Goal: Task Accomplishment & Management: Manage account settings

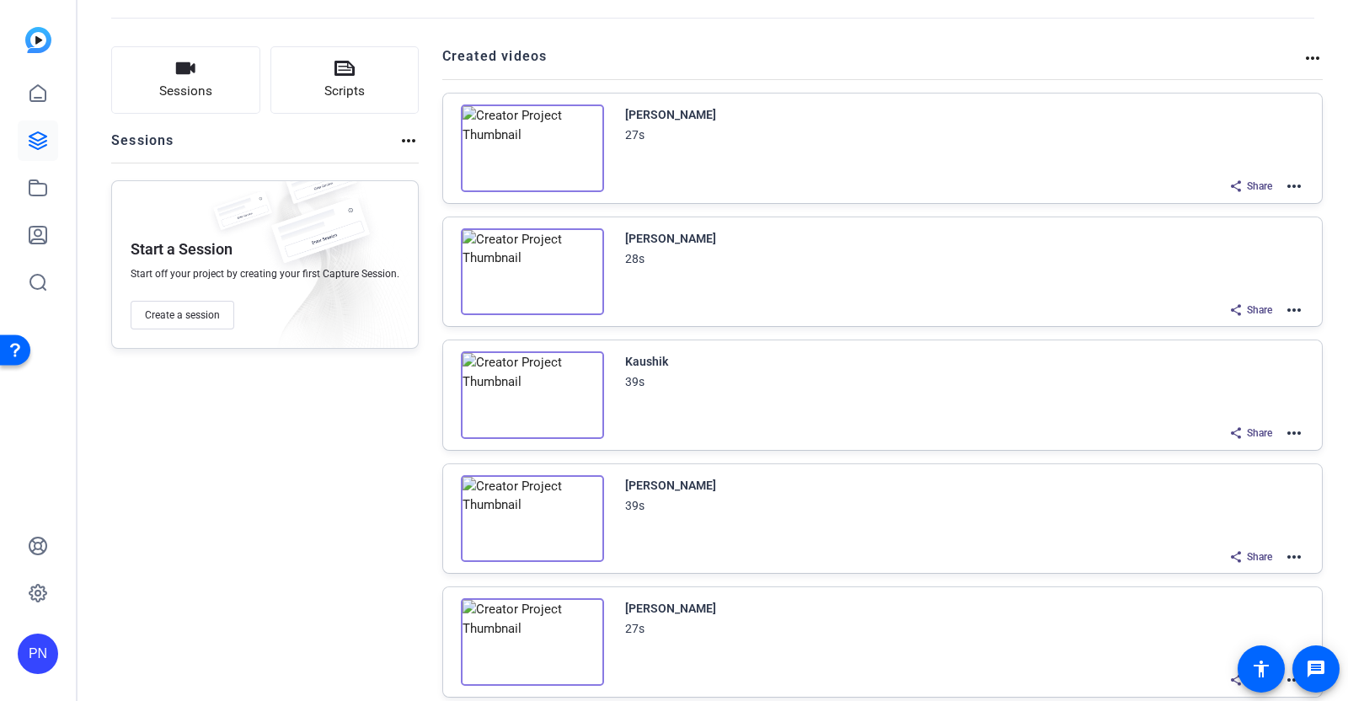
scroll to position [67, 0]
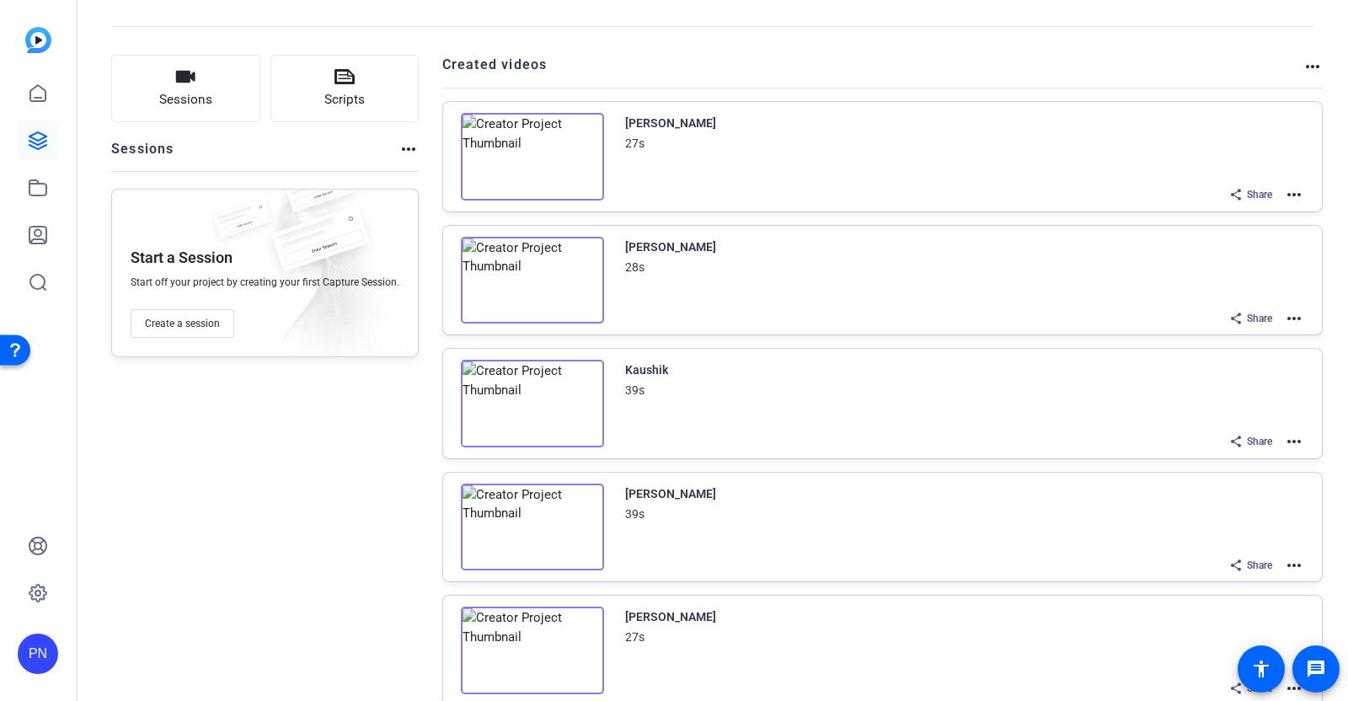
click at [1284, 191] on mat-icon "more_horiz" at bounding box center [1294, 195] width 20 height 20
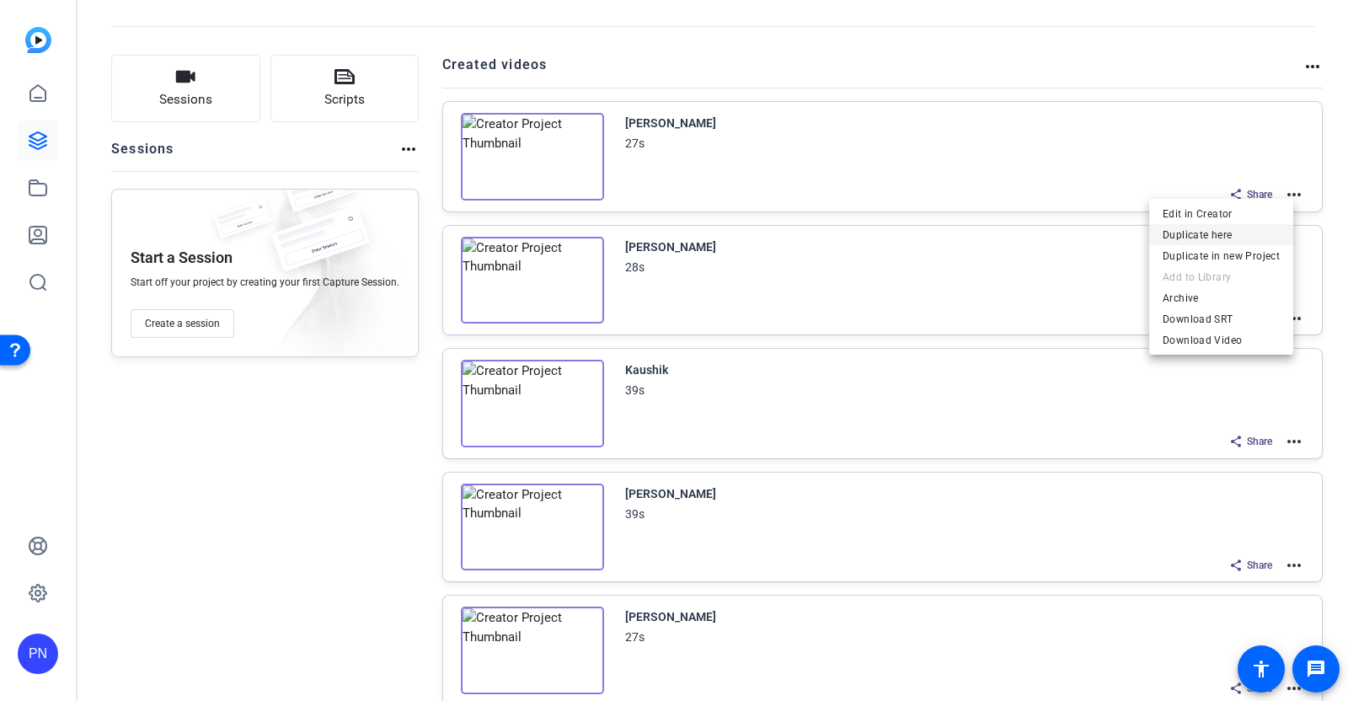
click at [1220, 230] on span "Duplicate here" at bounding box center [1221, 234] width 117 height 20
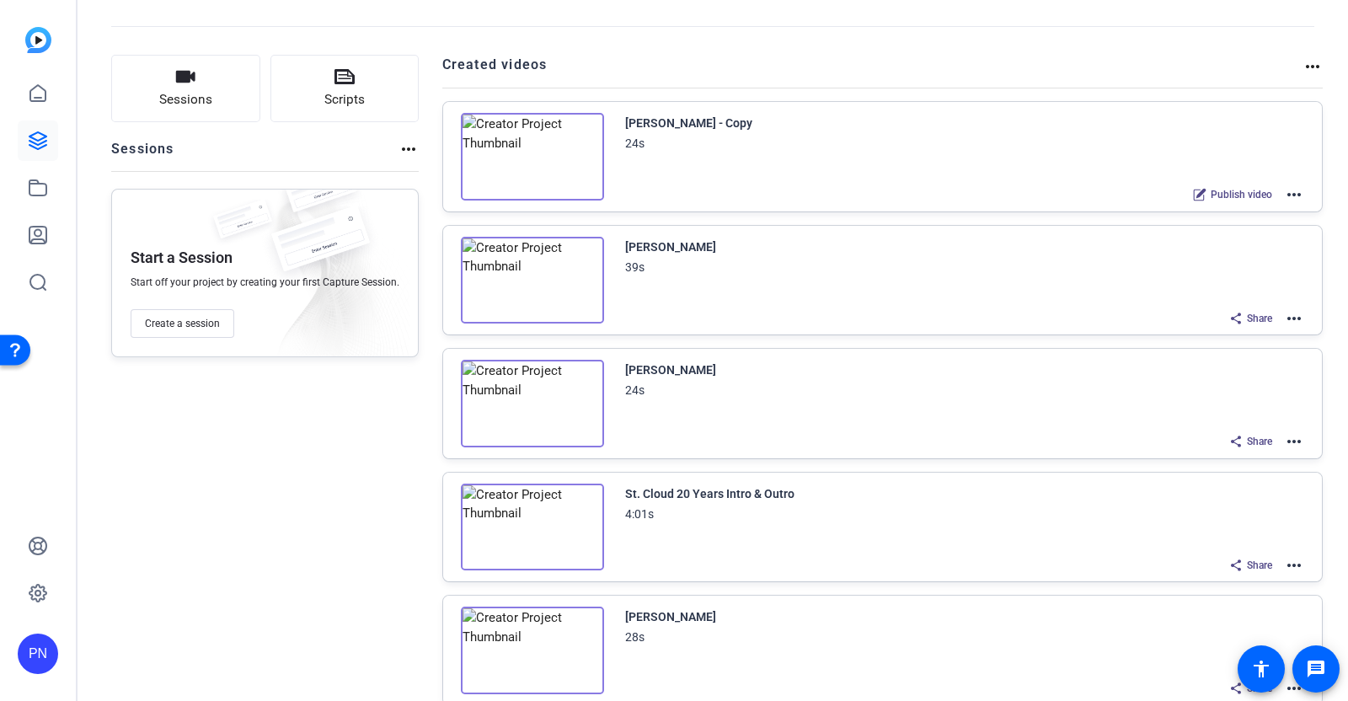
click at [560, 137] on img at bounding box center [532, 157] width 143 height 88
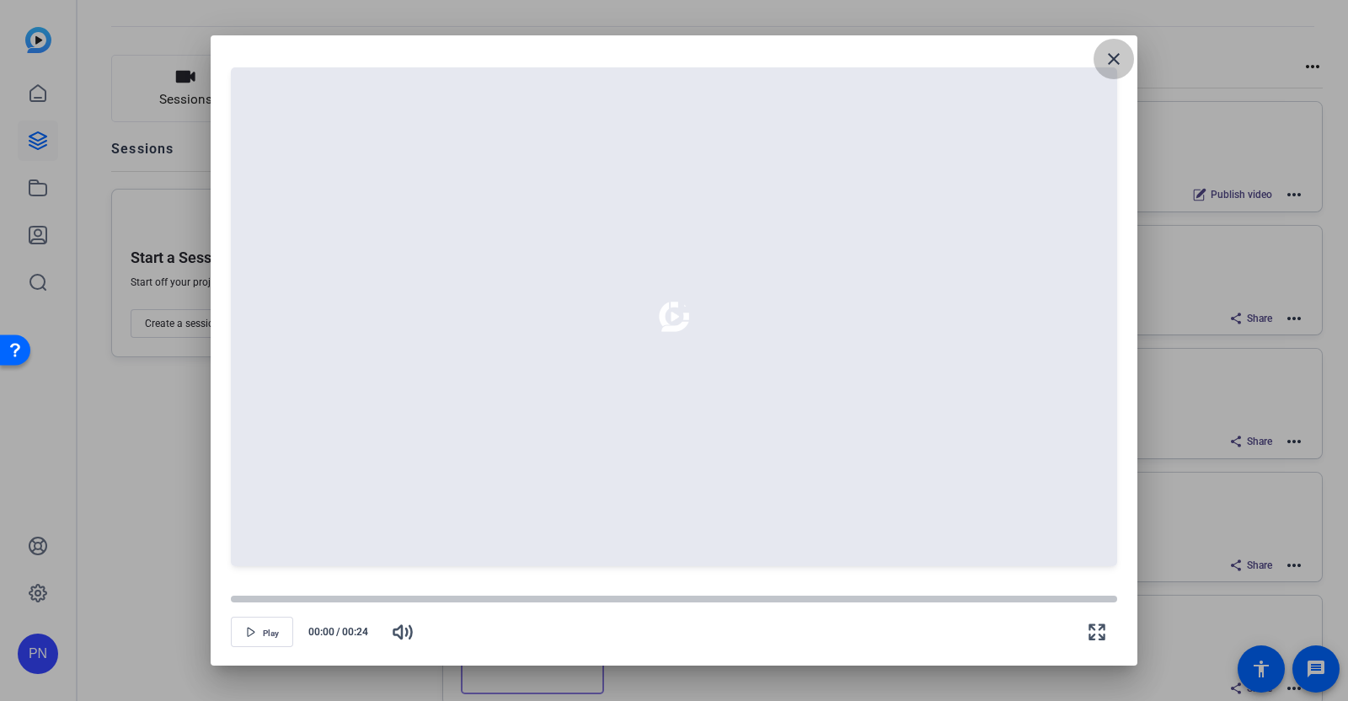
click at [1119, 59] on mat-icon "close" at bounding box center [1114, 59] width 20 height 20
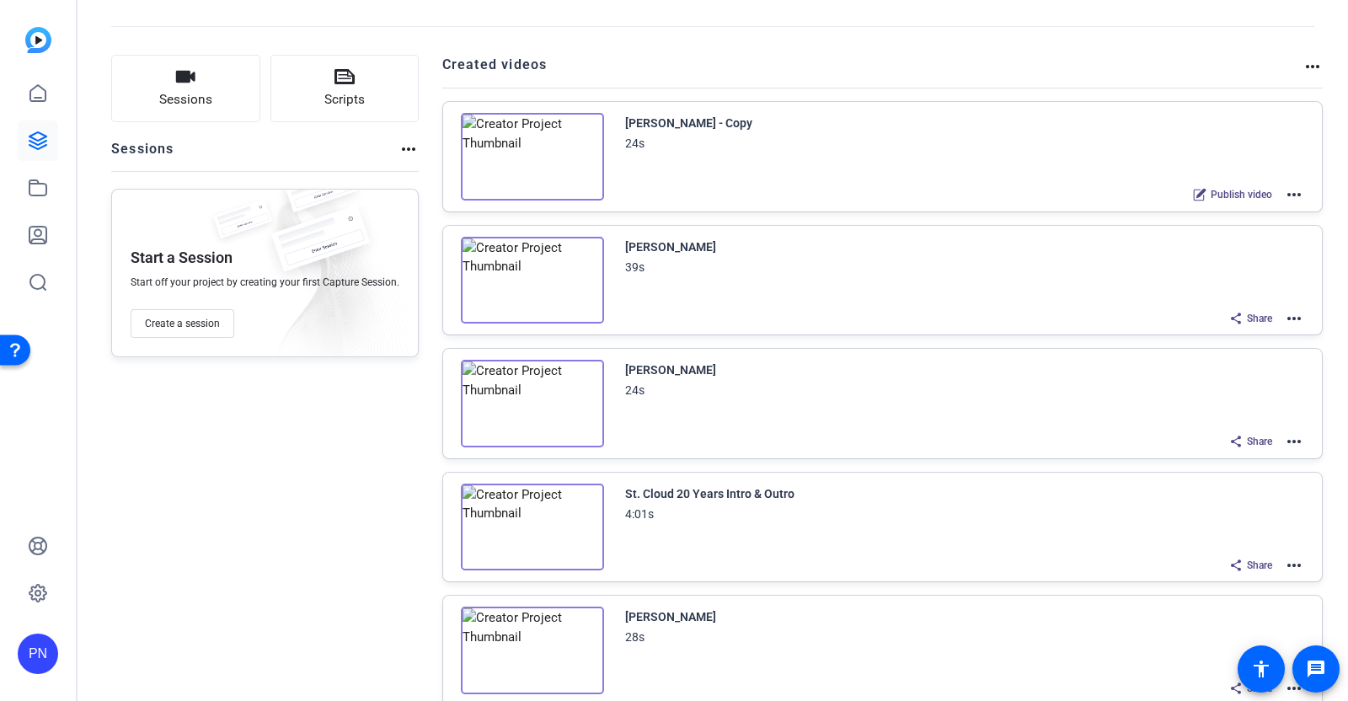
click at [1284, 190] on mat-icon "more_horiz" at bounding box center [1294, 195] width 20 height 20
click at [1239, 211] on span "Edit in Creator" at bounding box center [1221, 213] width 117 height 20
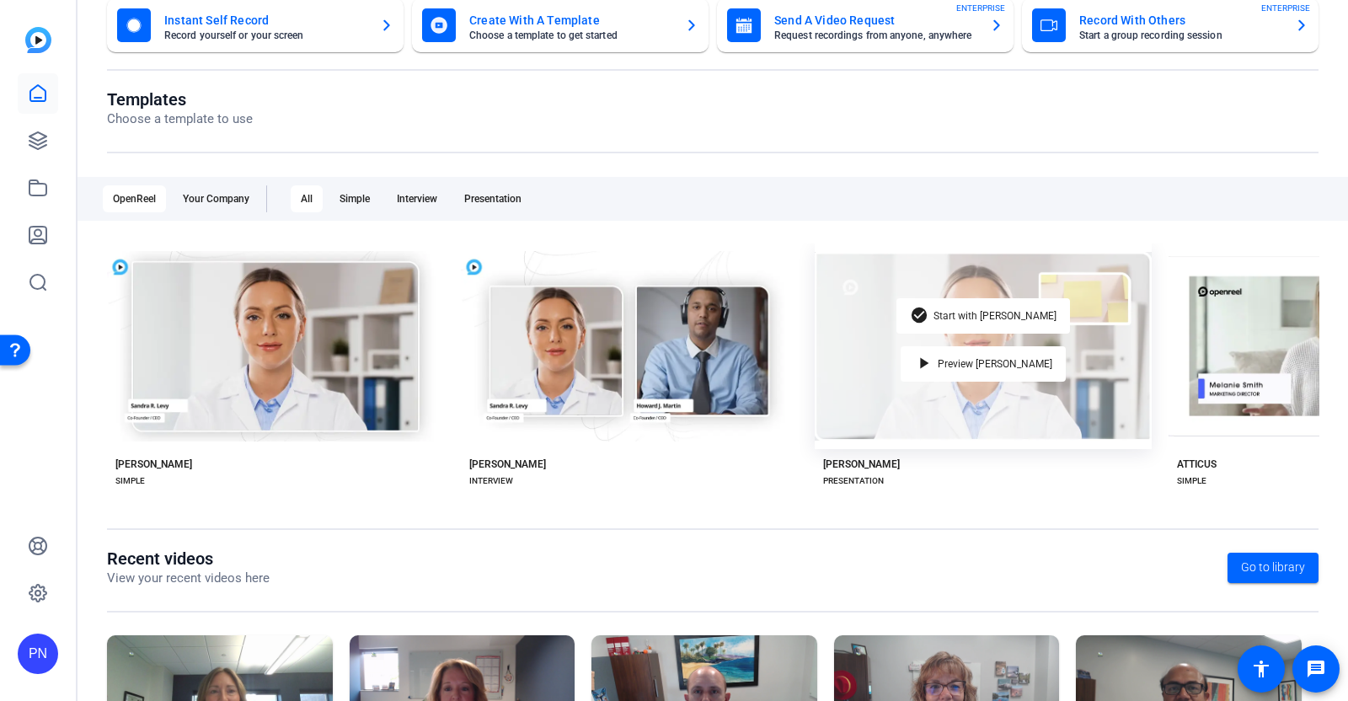
scroll to position [264, 0]
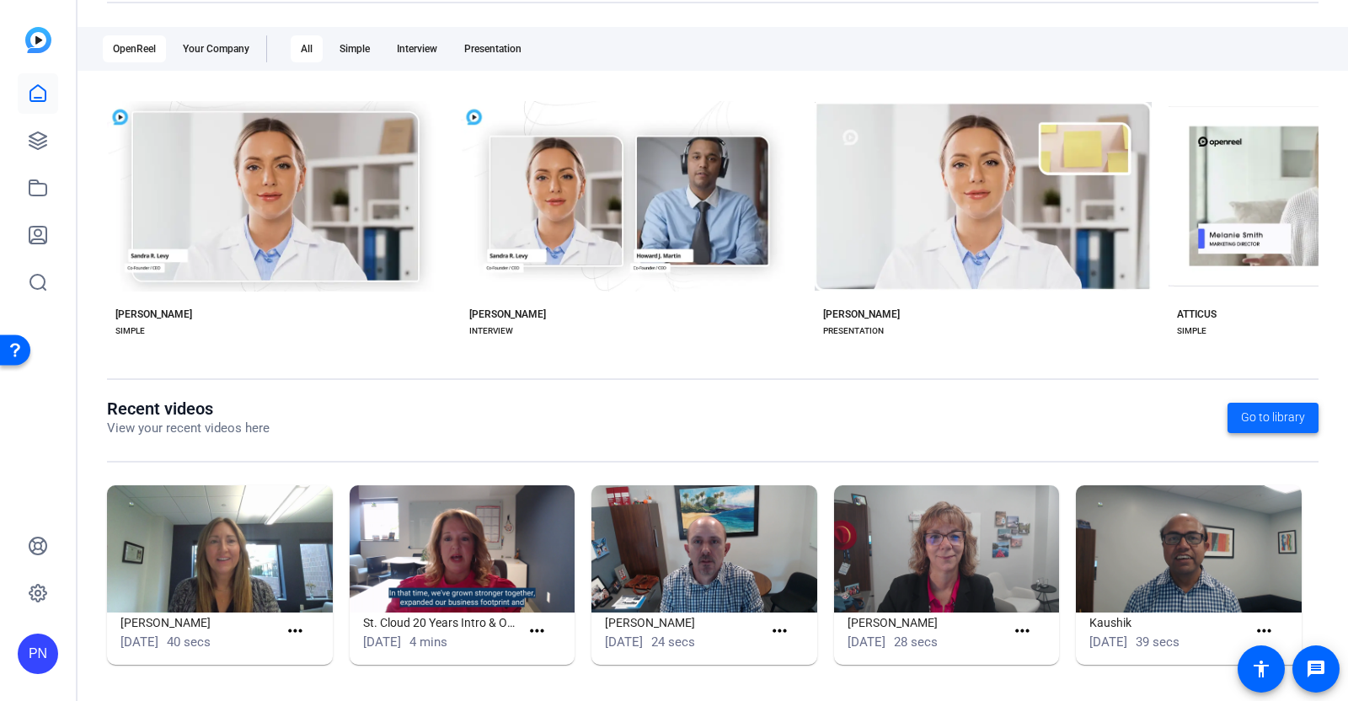
click at [1281, 420] on span "Go to library" at bounding box center [1273, 418] width 64 height 18
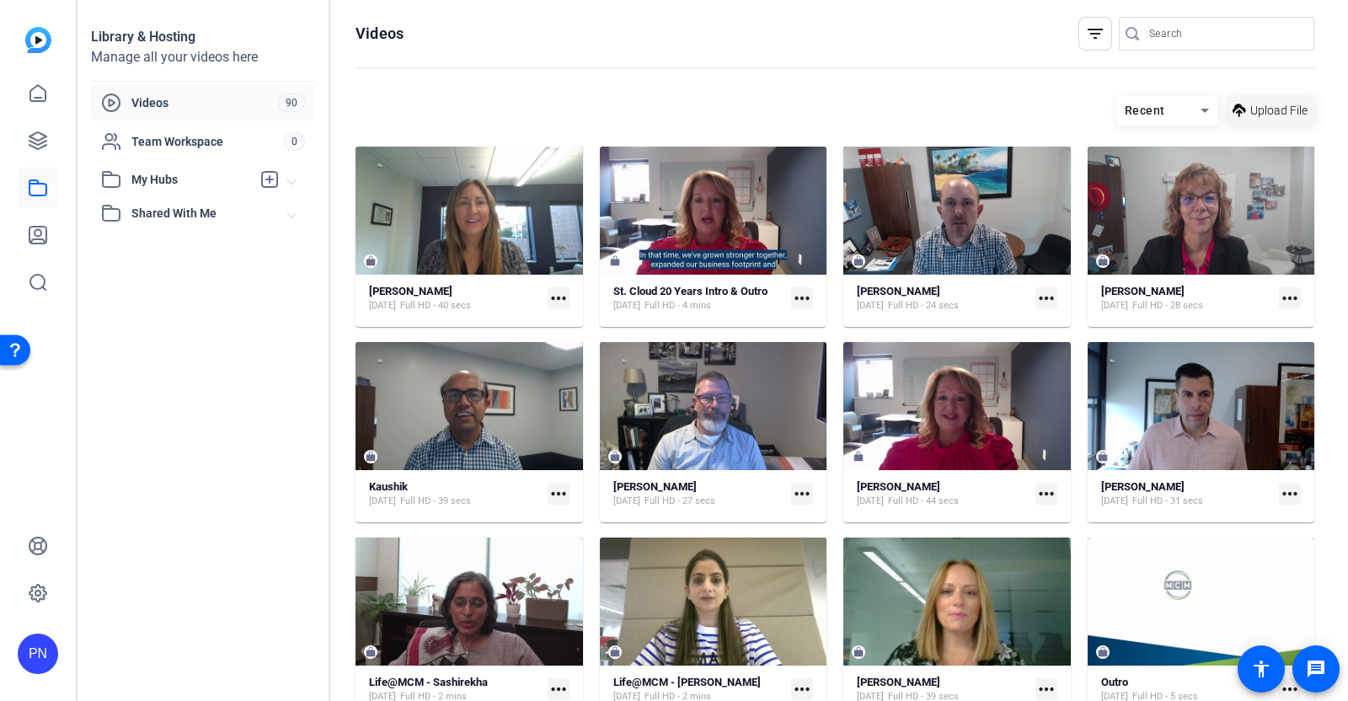
click at [1255, 116] on span "Upload File" at bounding box center [1278, 111] width 57 height 18
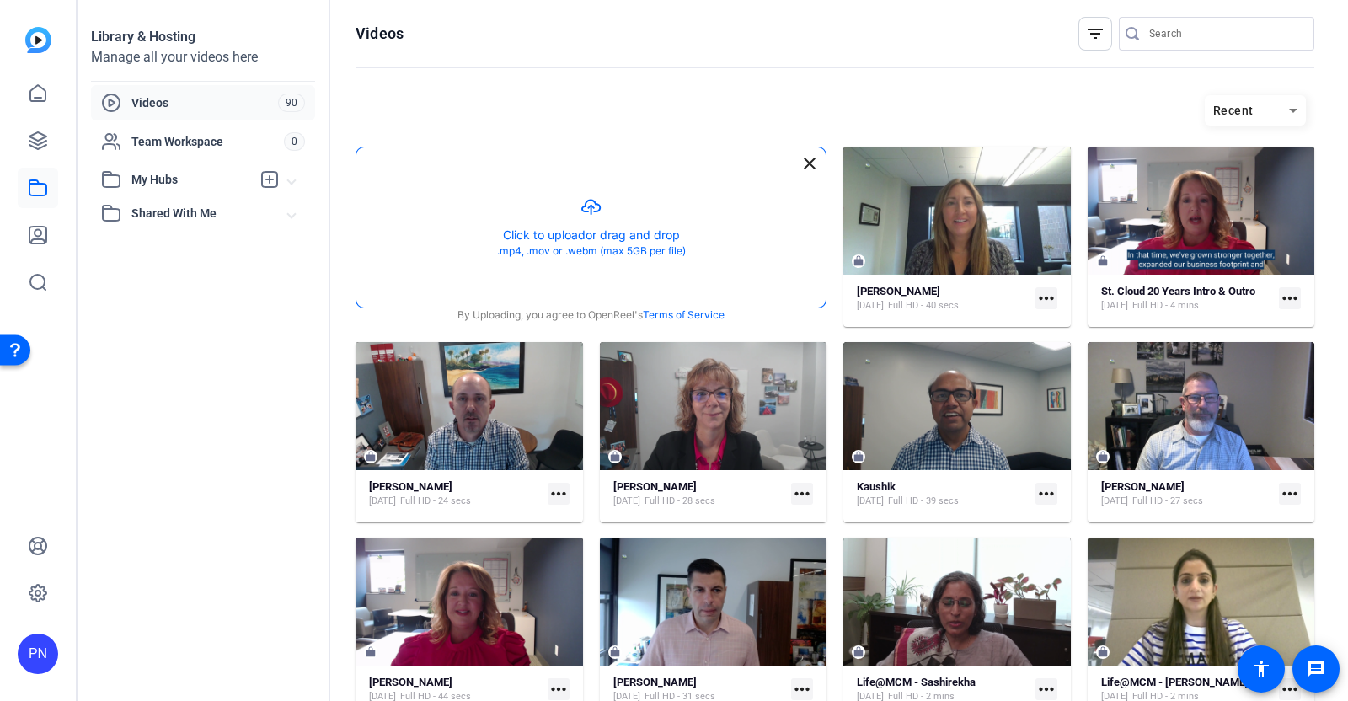
click at [581, 227] on button "button" at bounding box center [590, 227] width 469 height 160
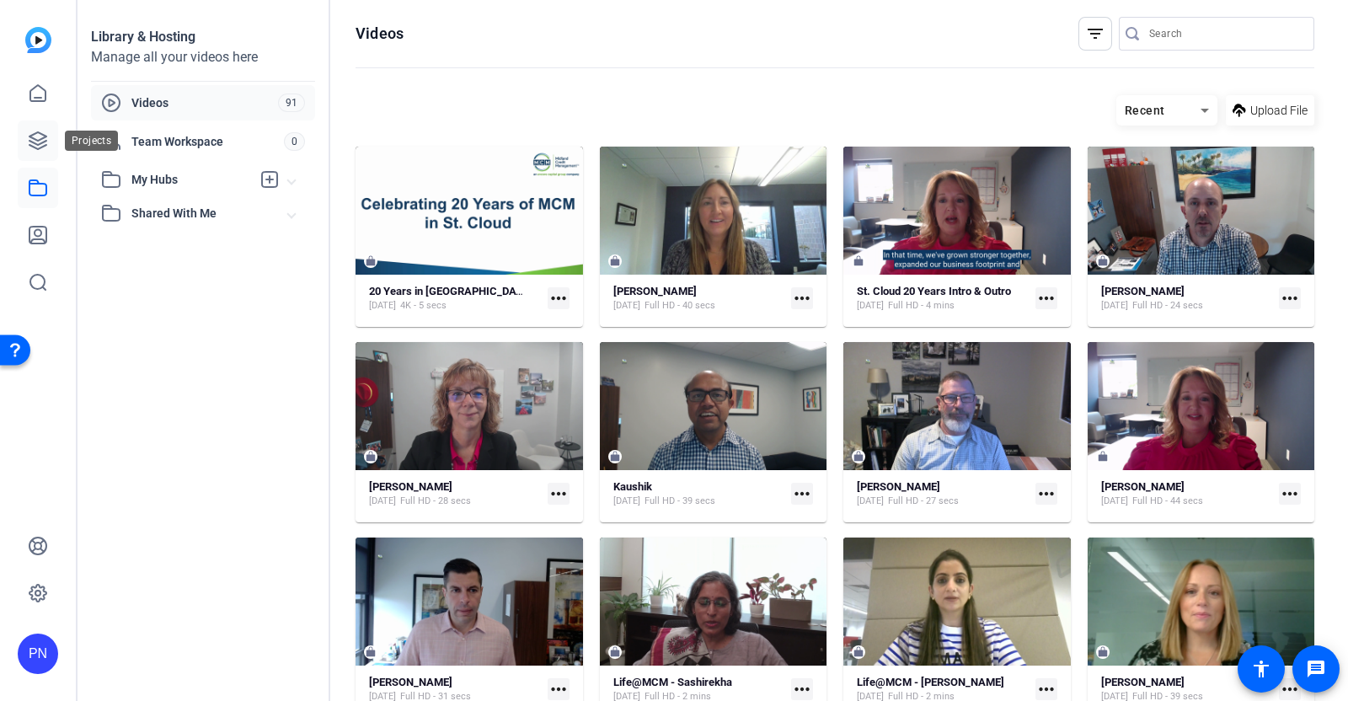
click at [42, 136] on icon at bounding box center [38, 141] width 20 height 20
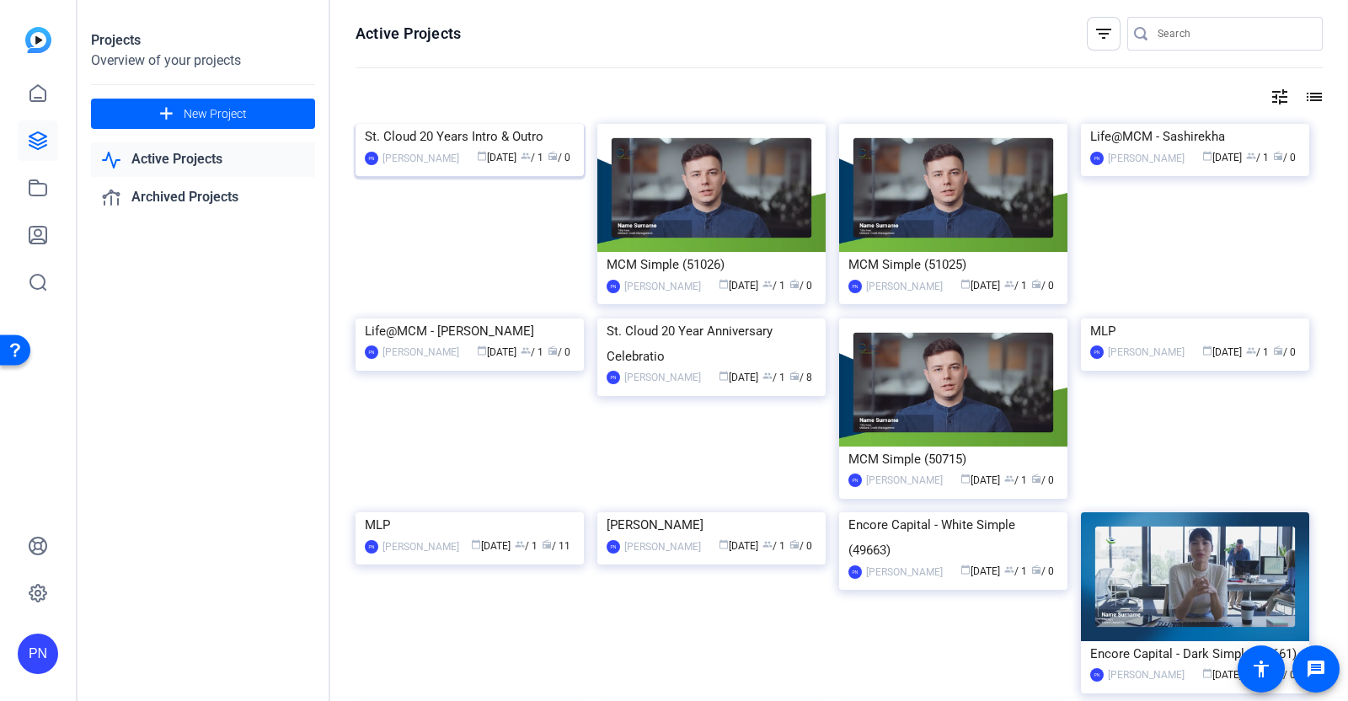
click at [474, 124] on img at bounding box center [470, 124] width 228 height 0
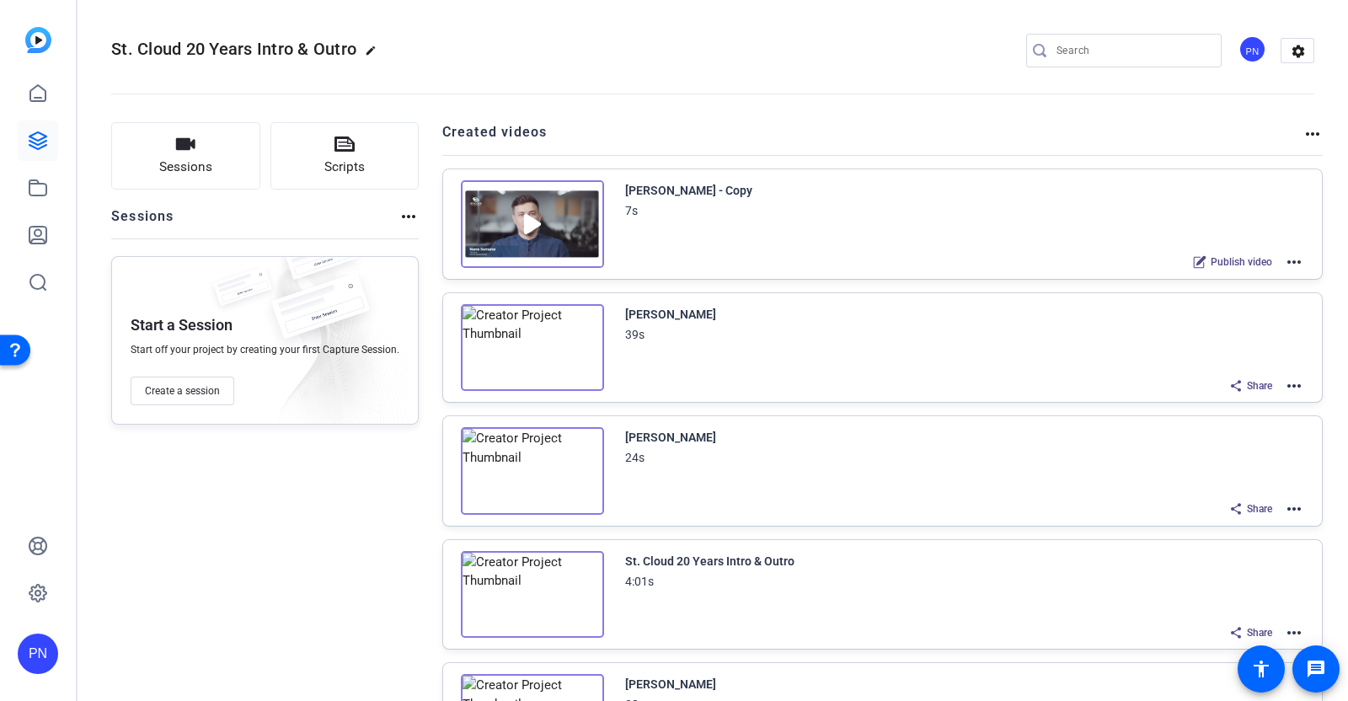
click at [1284, 260] on mat-icon "more_horiz" at bounding box center [1294, 262] width 20 height 20
click at [1227, 280] on span "Edit in Creator" at bounding box center [1221, 281] width 117 height 20
click at [44, 97] on icon at bounding box center [38, 93] width 20 height 20
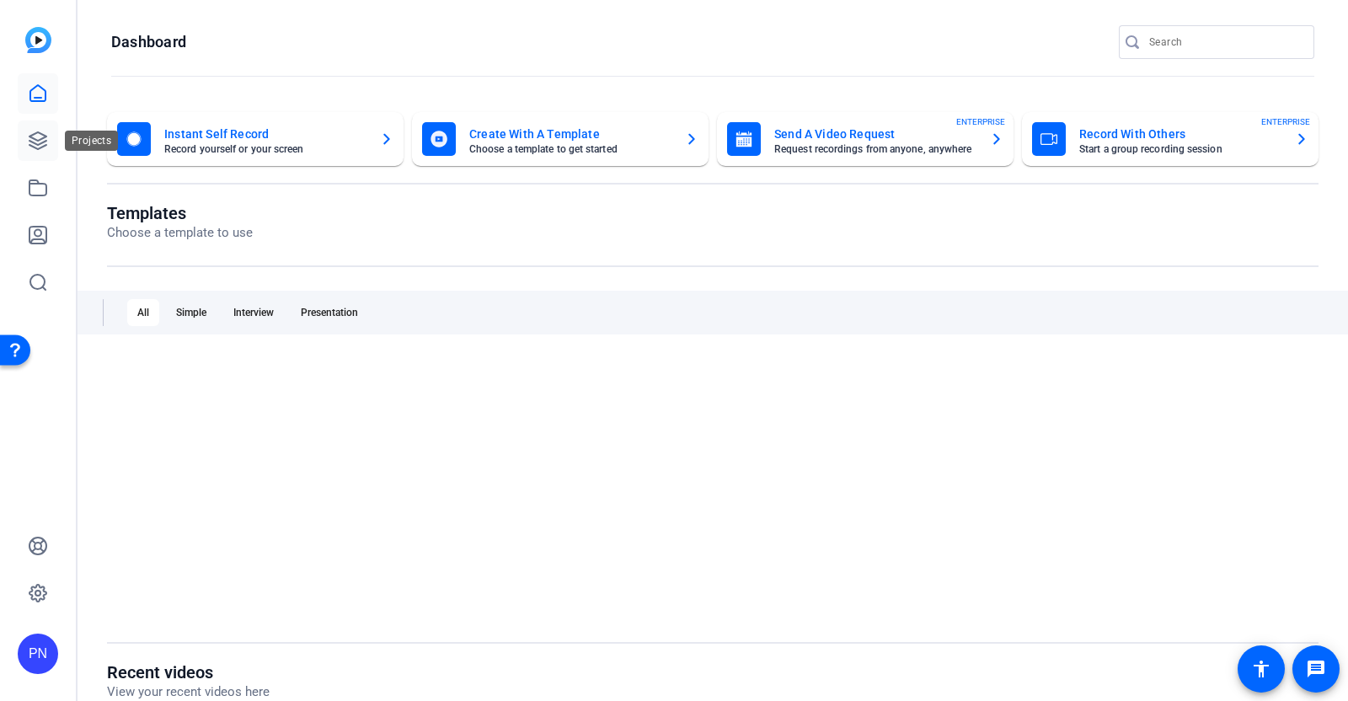
click at [43, 141] on icon at bounding box center [38, 141] width 20 height 20
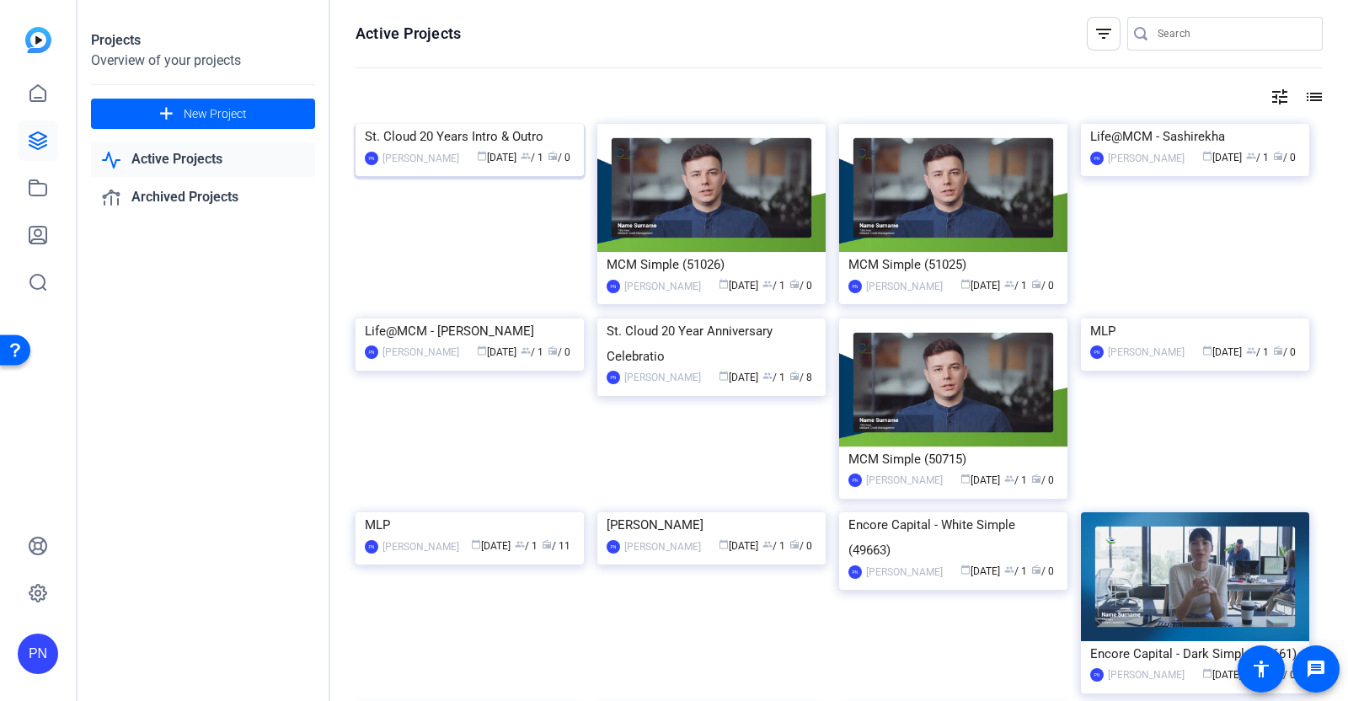
click at [552, 124] on img at bounding box center [470, 124] width 228 height 0
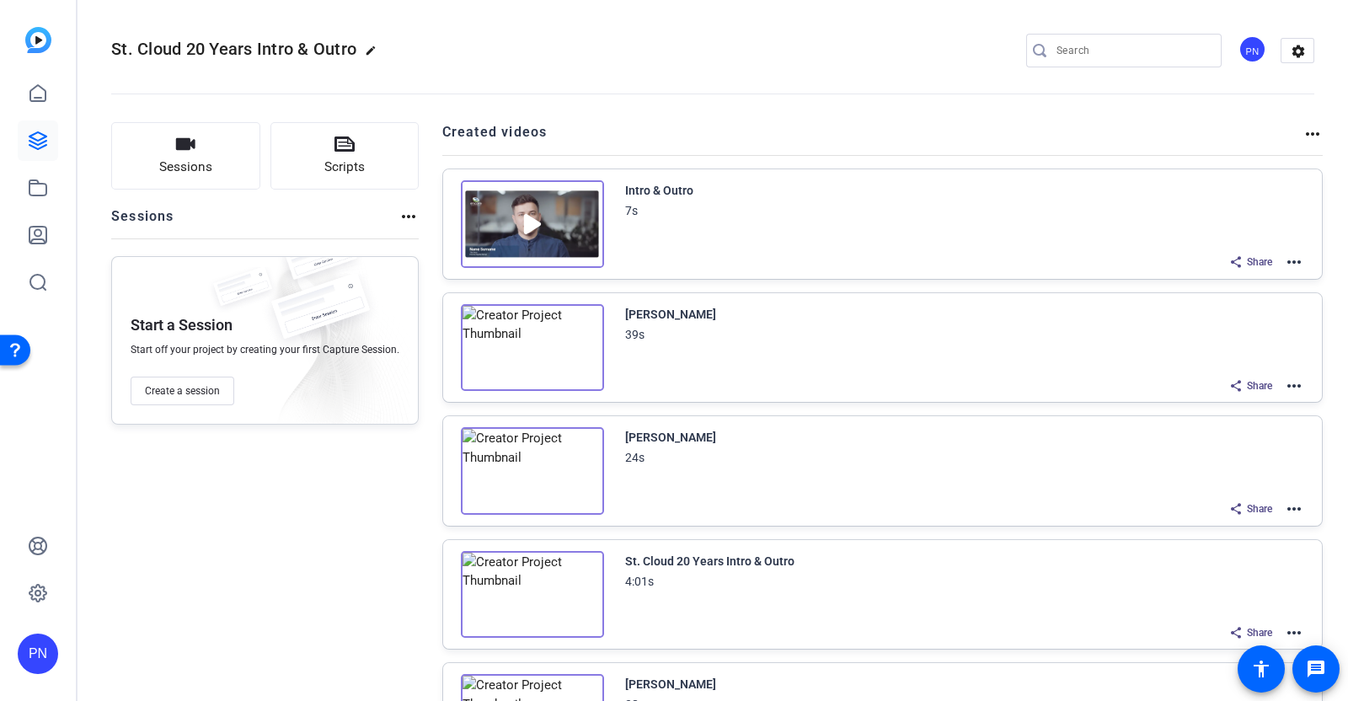
click at [365, 50] on mat-icon "edit" at bounding box center [375, 55] width 20 height 20
click at [227, 54] on input "St. Cloud 20 Years Intro & Outro" at bounding box center [180, 50] width 110 height 20
type input "St. Cloud 20 Years Celebration"
click at [260, 51] on span "check_circle" at bounding box center [263, 50] width 20 height 20
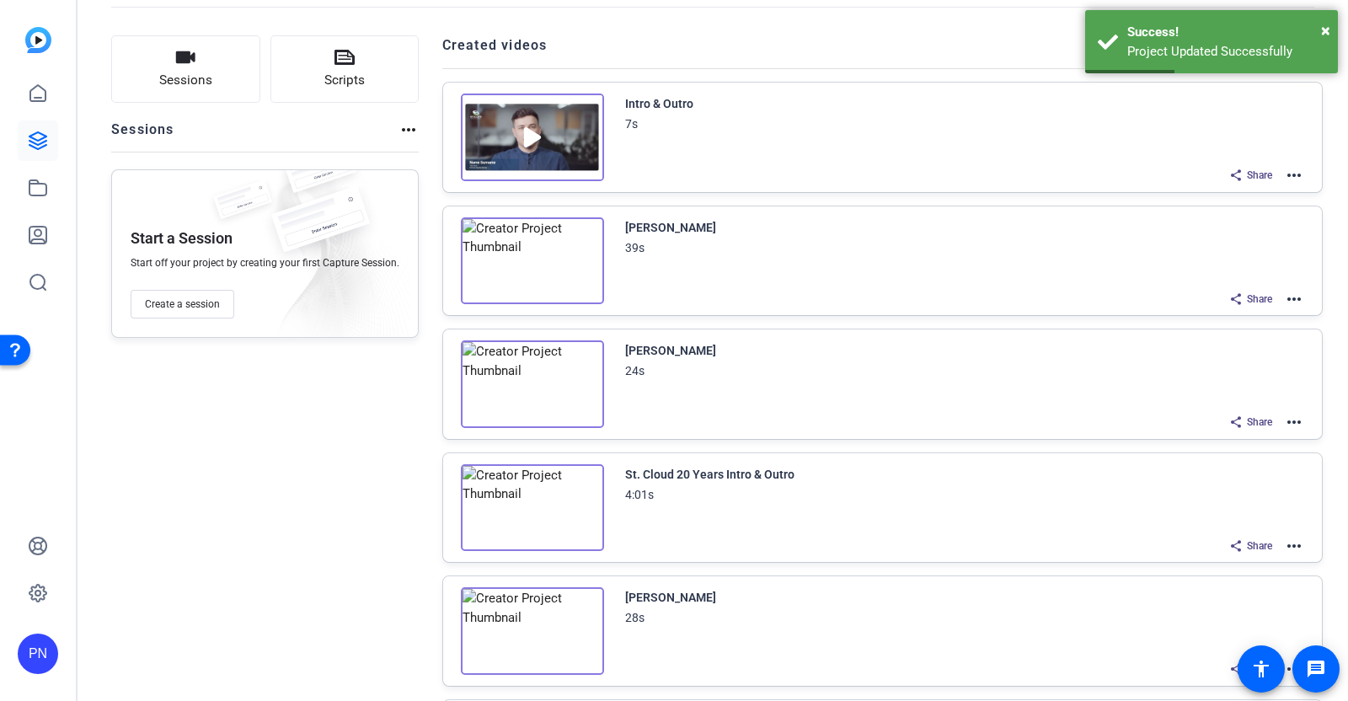
scroll to position [0, 0]
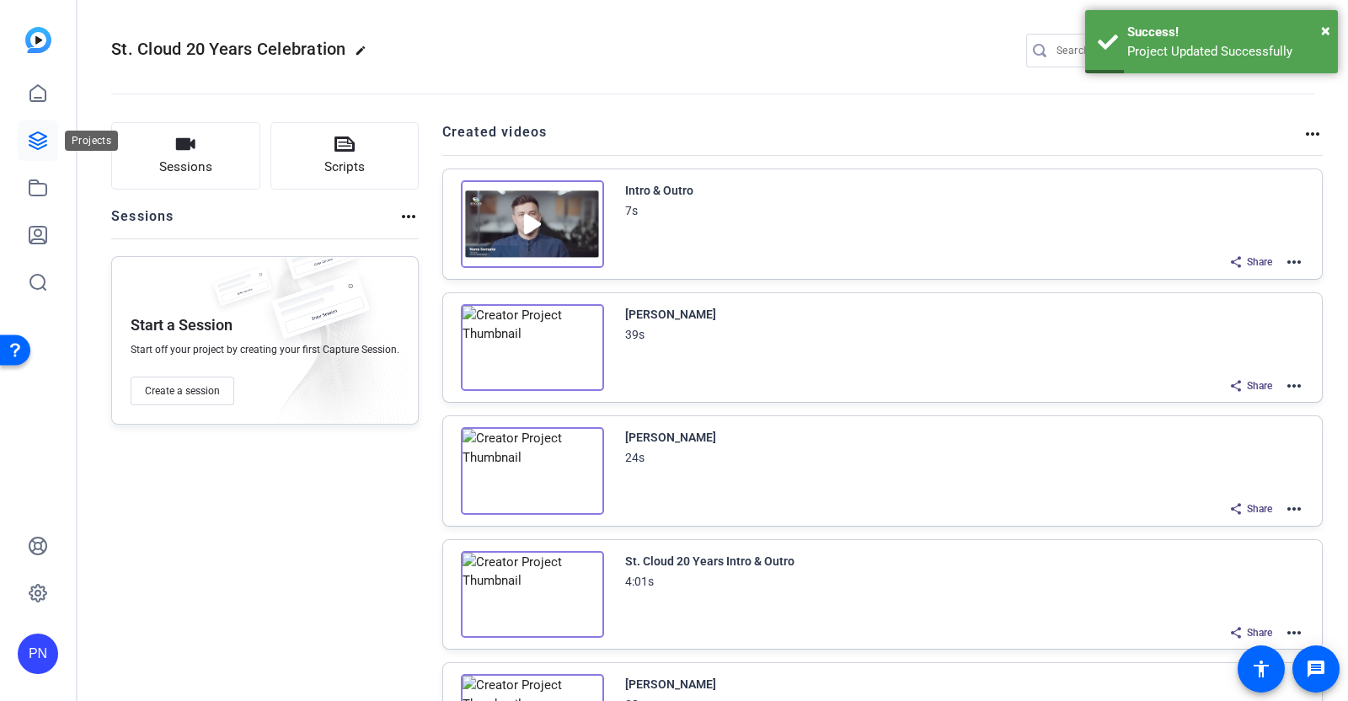
click at [42, 135] on icon at bounding box center [37, 140] width 17 height 17
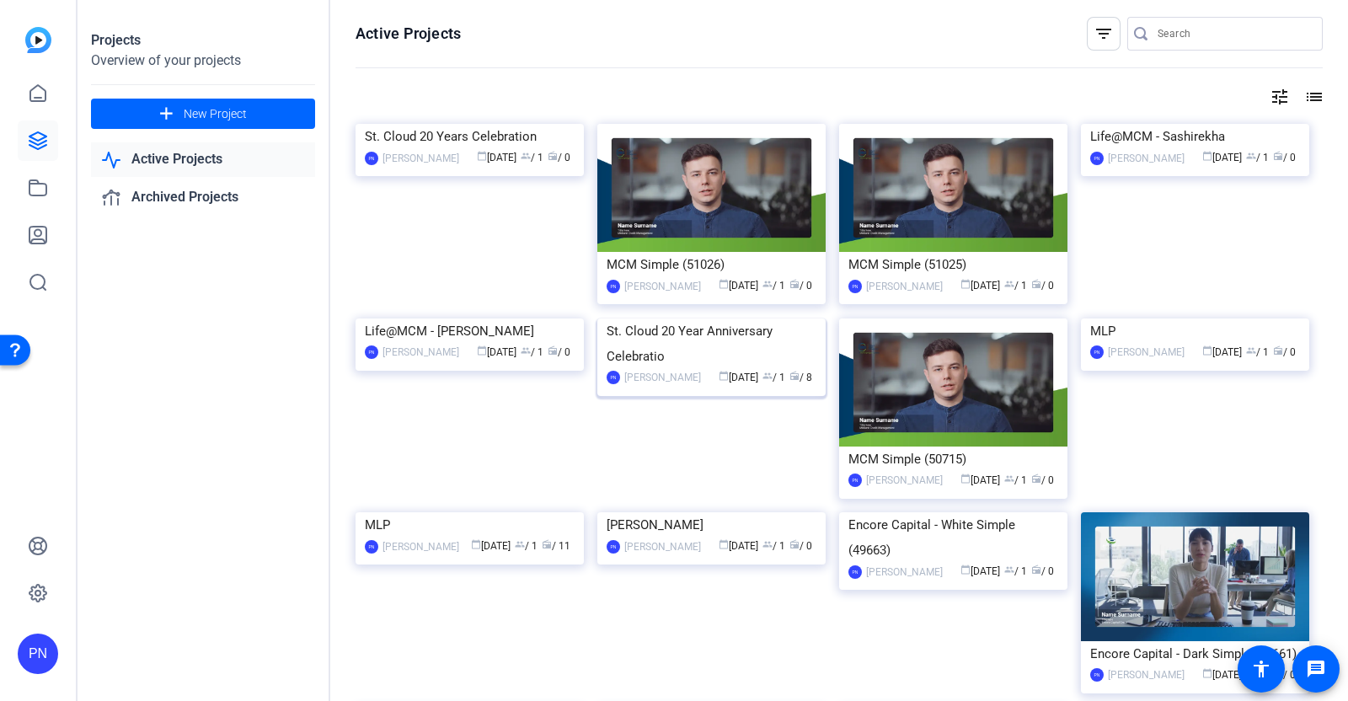
click at [752, 318] on img at bounding box center [711, 318] width 228 height 0
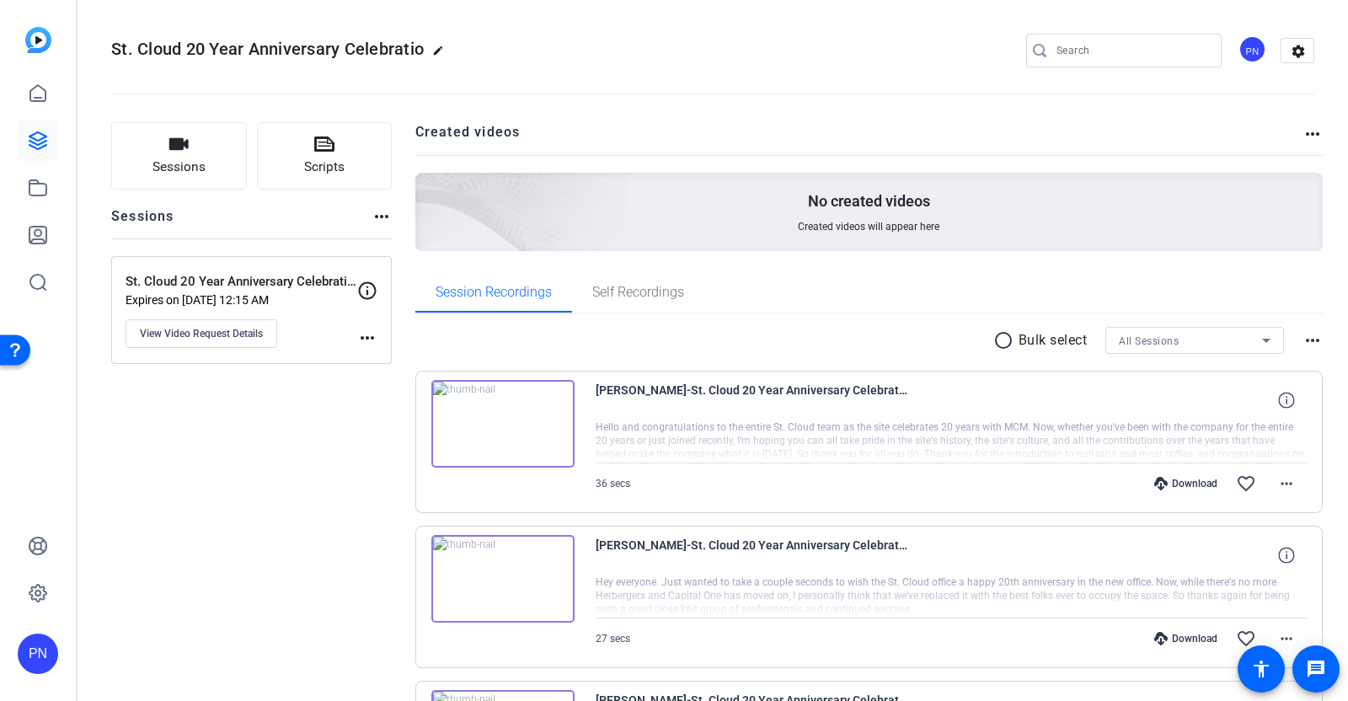
click at [506, 419] on img at bounding box center [502, 424] width 143 height 88
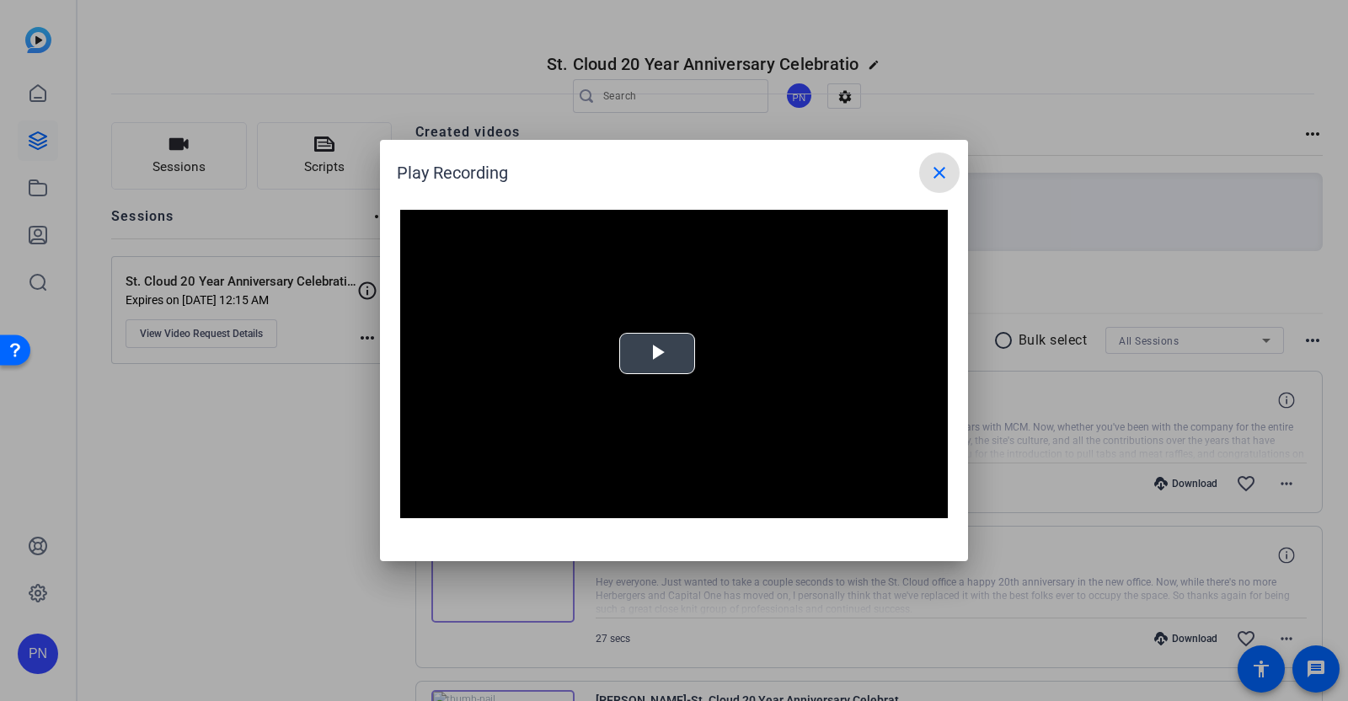
click at [657, 354] on span "Video Player" at bounding box center [657, 354] width 0 height 0
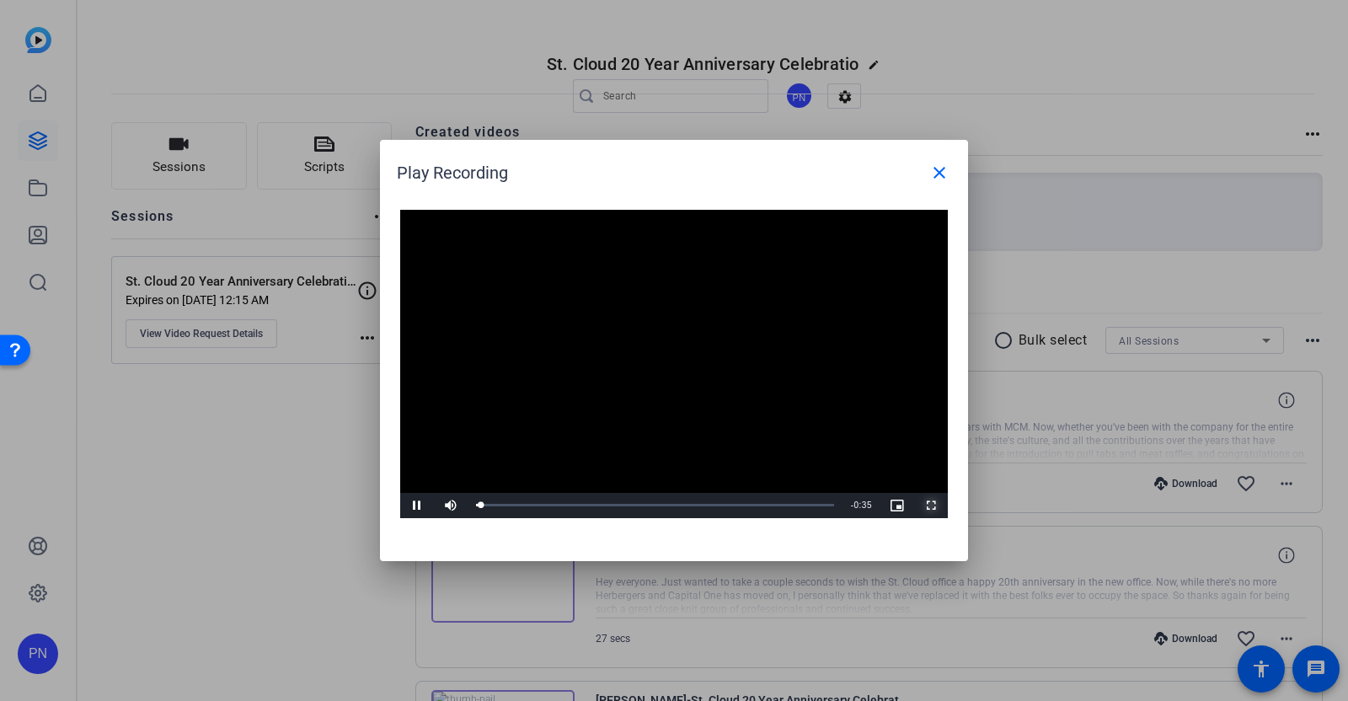
click at [931, 506] on span "Video Player" at bounding box center [931, 506] width 34 height 0
click at [944, 173] on mat-icon "close" at bounding box center [939, 173] width 20 height 20
